Goal: Task Accomplishment & Management: Manage account settings

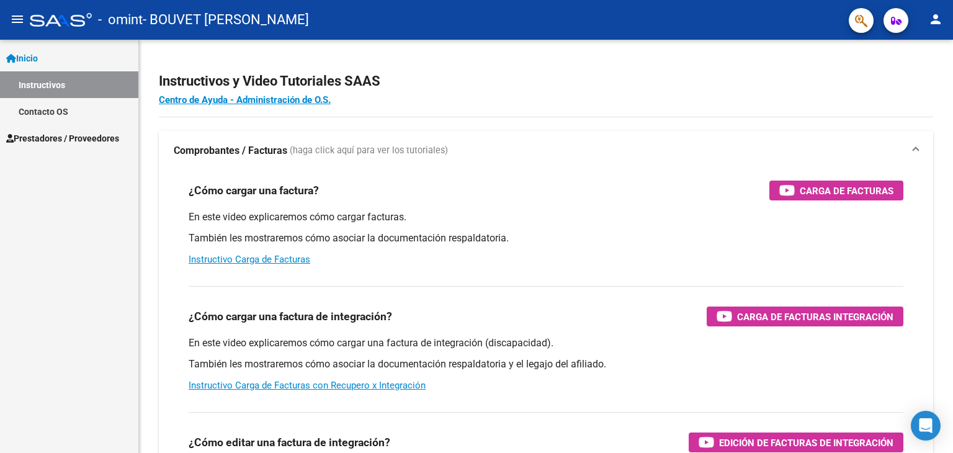
click at [96, 112] on link "Contacto OS" at bounding box center [69, 111] width 138 height 27
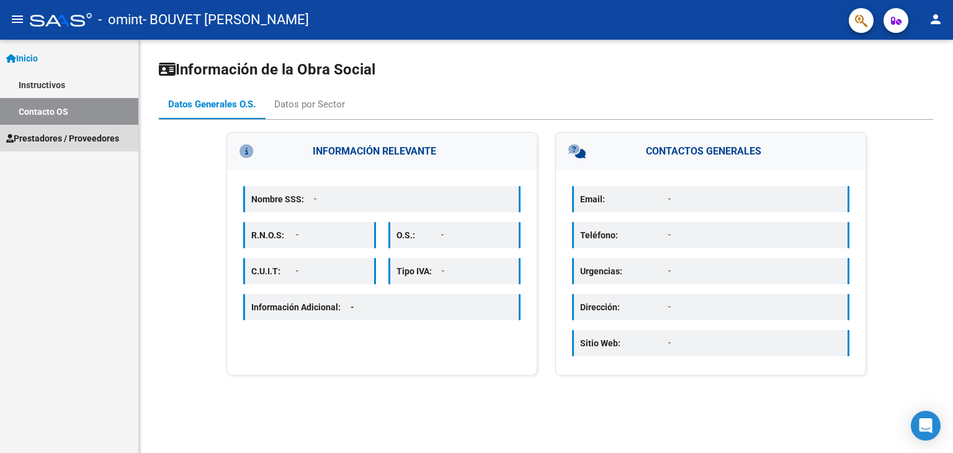
click at [99, 137] on span "Prestadores / Proveedores" at bounding box center [62, 139] width 113 height 14
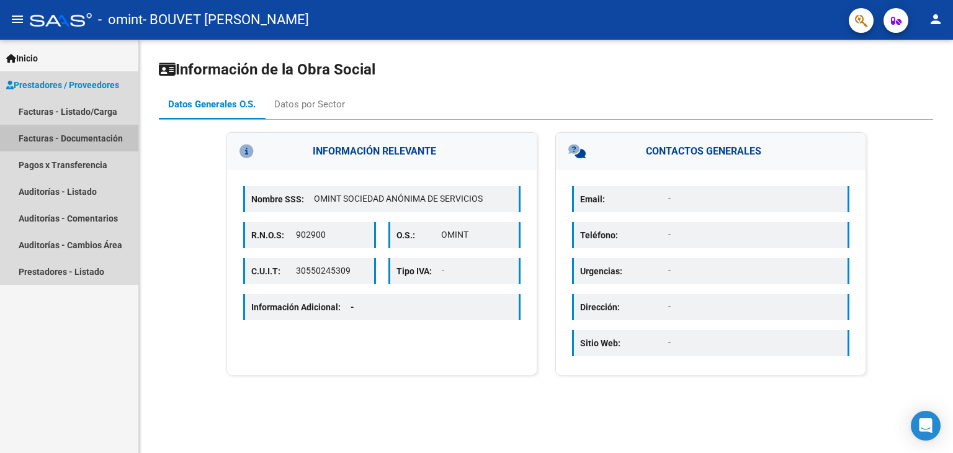
click at [102, 137] on link "Facturas - Documentación" at bounding box center [69, 138] width 138 height 27
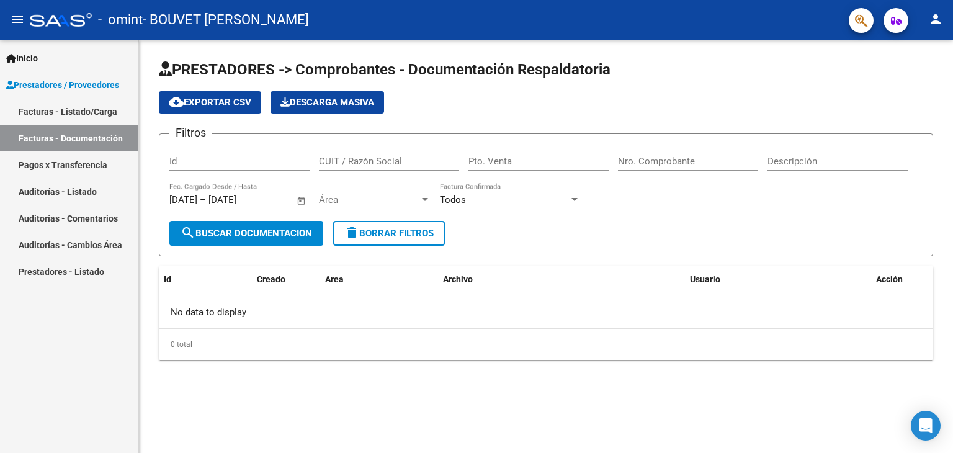
click at [102, 120] on link "Facturas - Listado/Carga" at bounding box center [69, 111] width 138 height 27
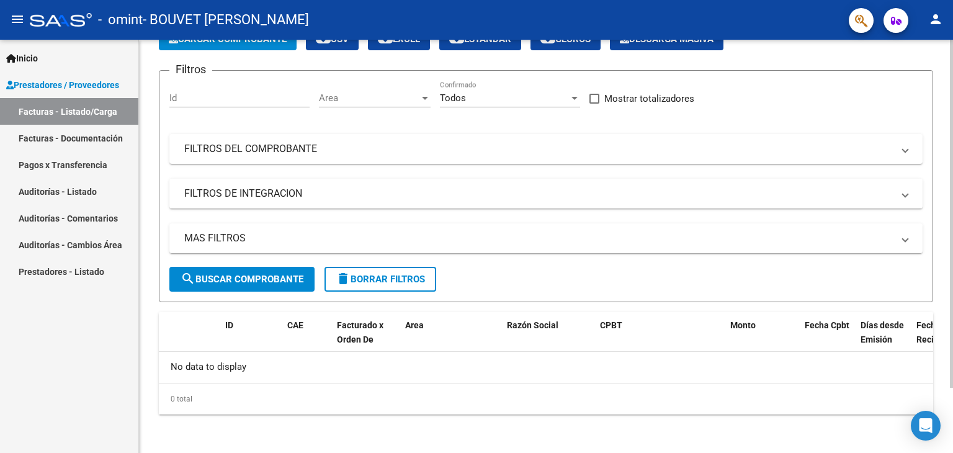
scroll to position [15, 0]
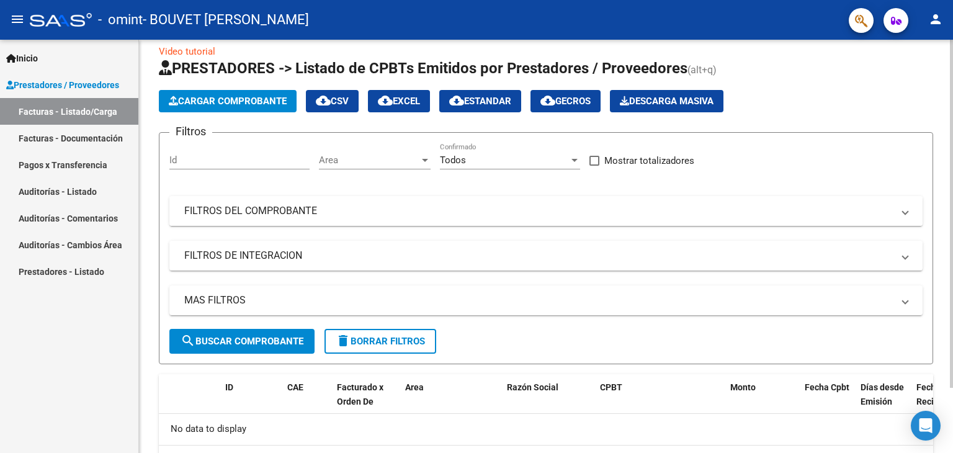
click at [254, 215] on mat-panel-title "FILTROS DEL COMPROBANTE" at bounding box center [538, 211] width 709 height 14
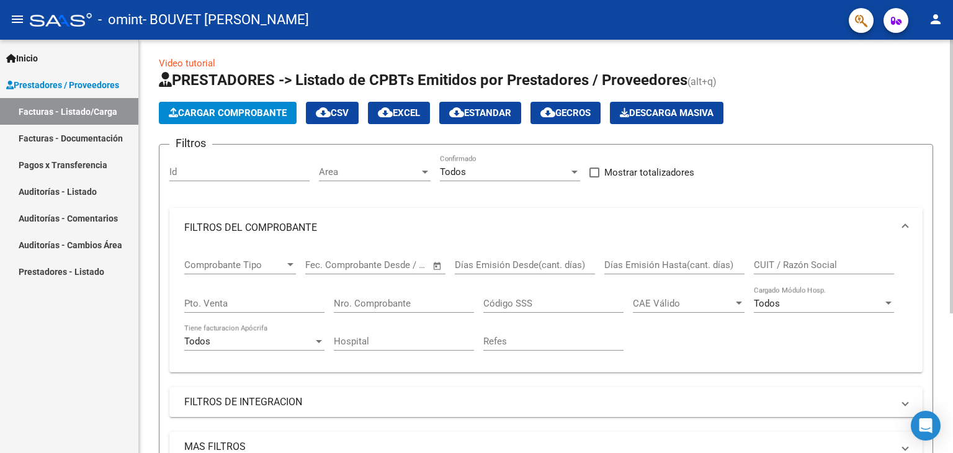
scroll to position [0, 0]
